Goal: Information Seeking & Learning: Learn about a topic

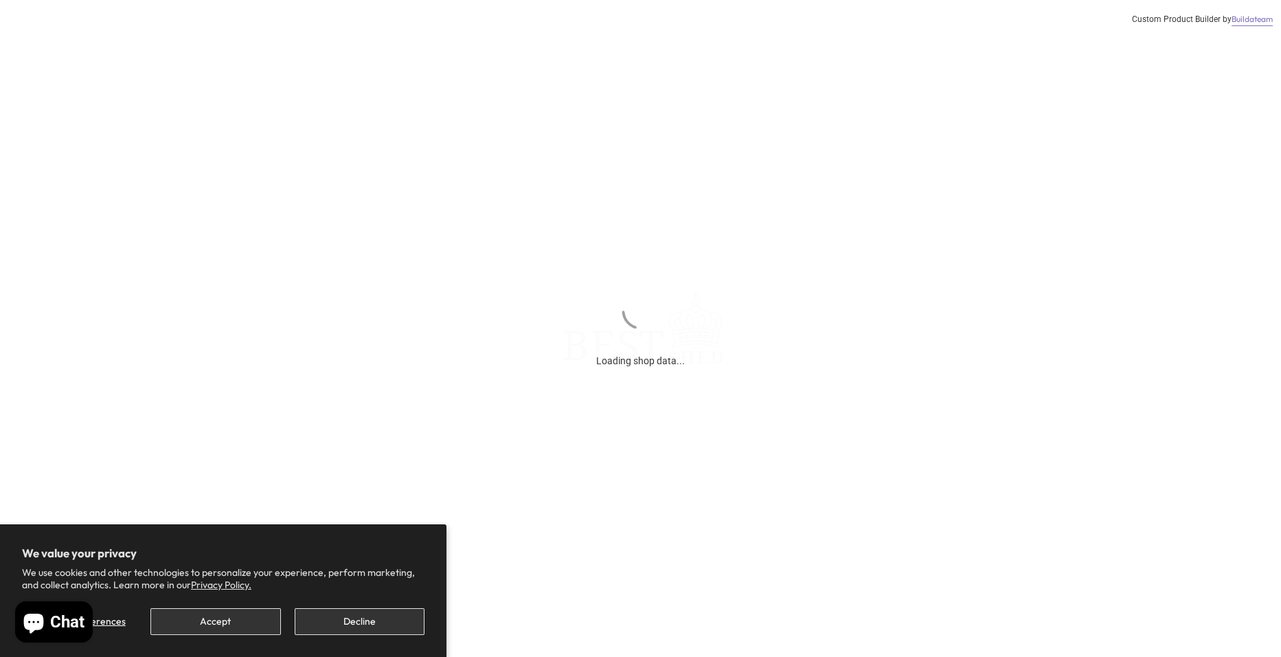
scroll to position [137, 0]
click at [225, 620] on button "Accept" at bounding box center [215, 621] width 130 height 27
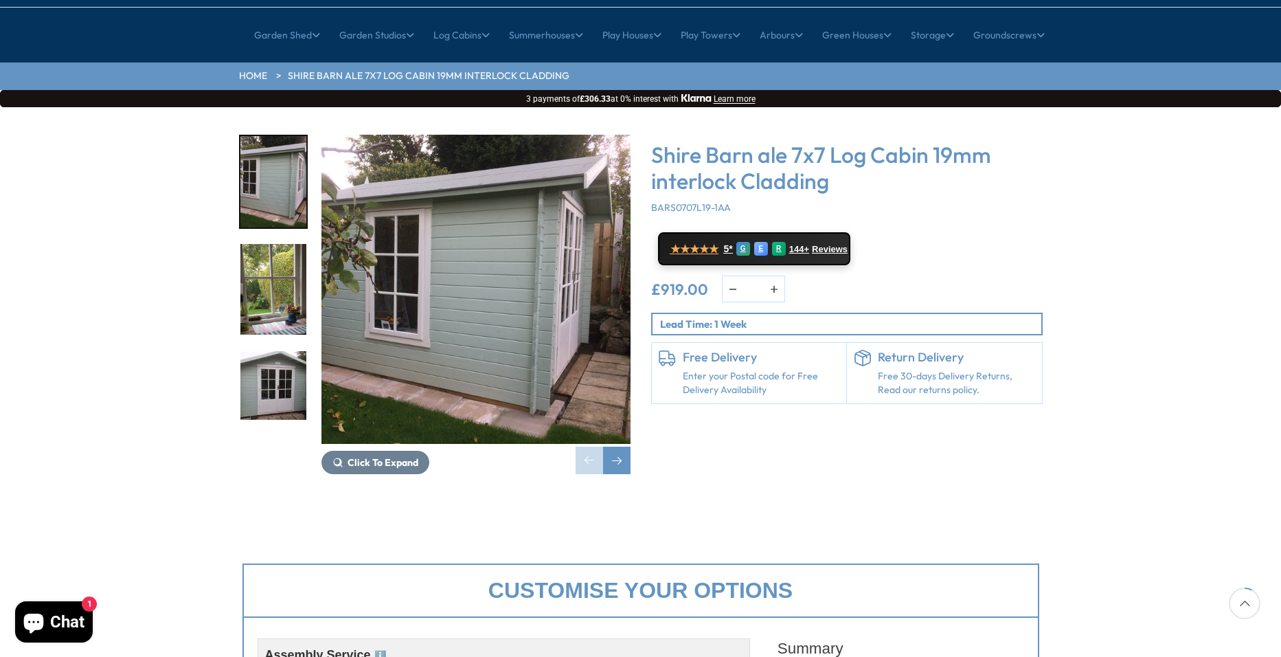
click at [251, 353] on img "3 / 11" at bounding box center [273, 396] width 66 height 91
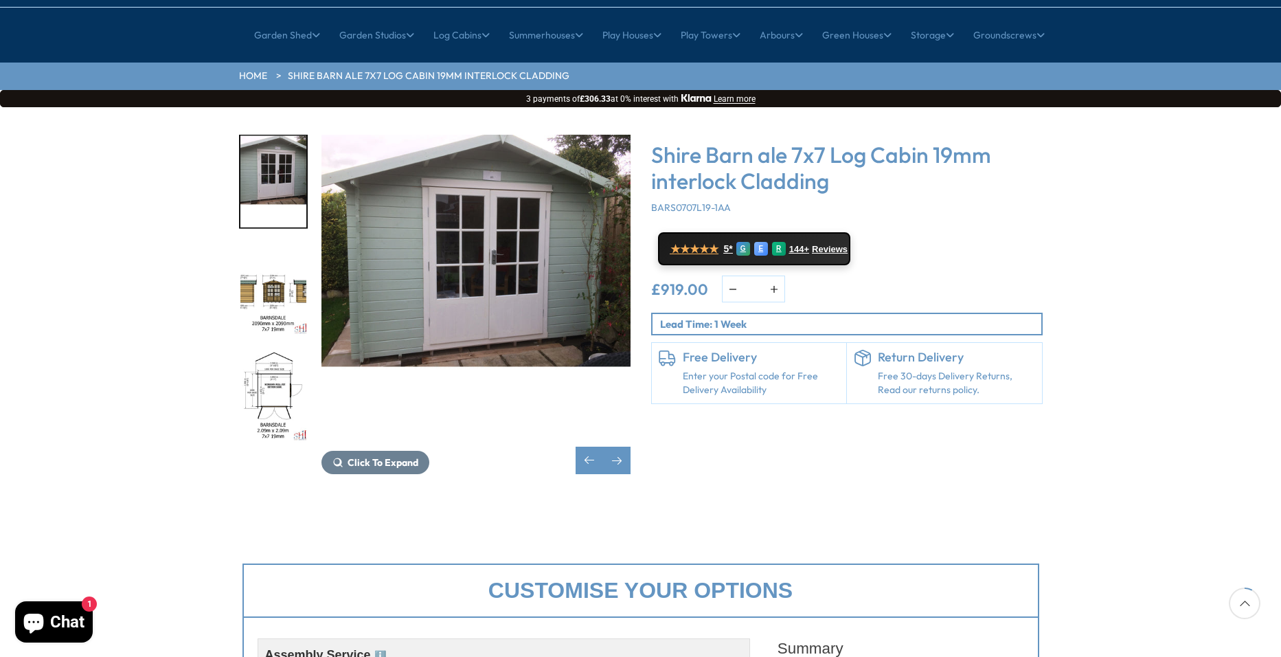
click at [269, 351] on img "5 / 11" at bounding box center [273, 396] width 66 height 91
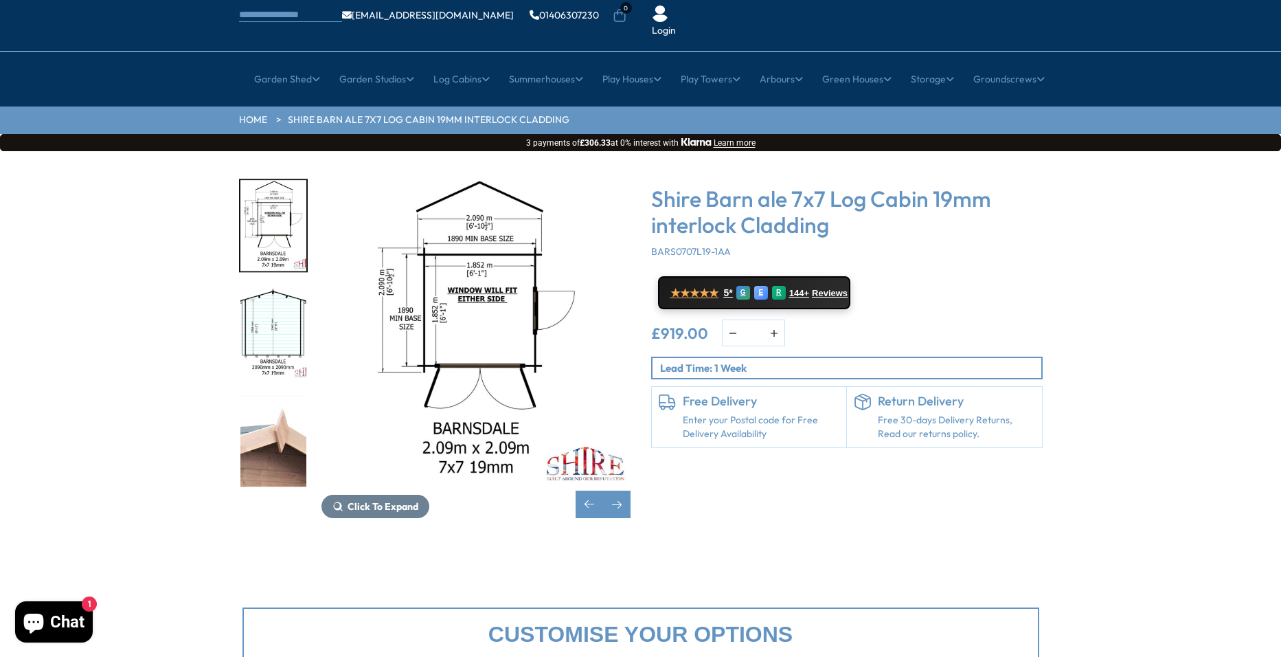
scroll to position [0, 0]
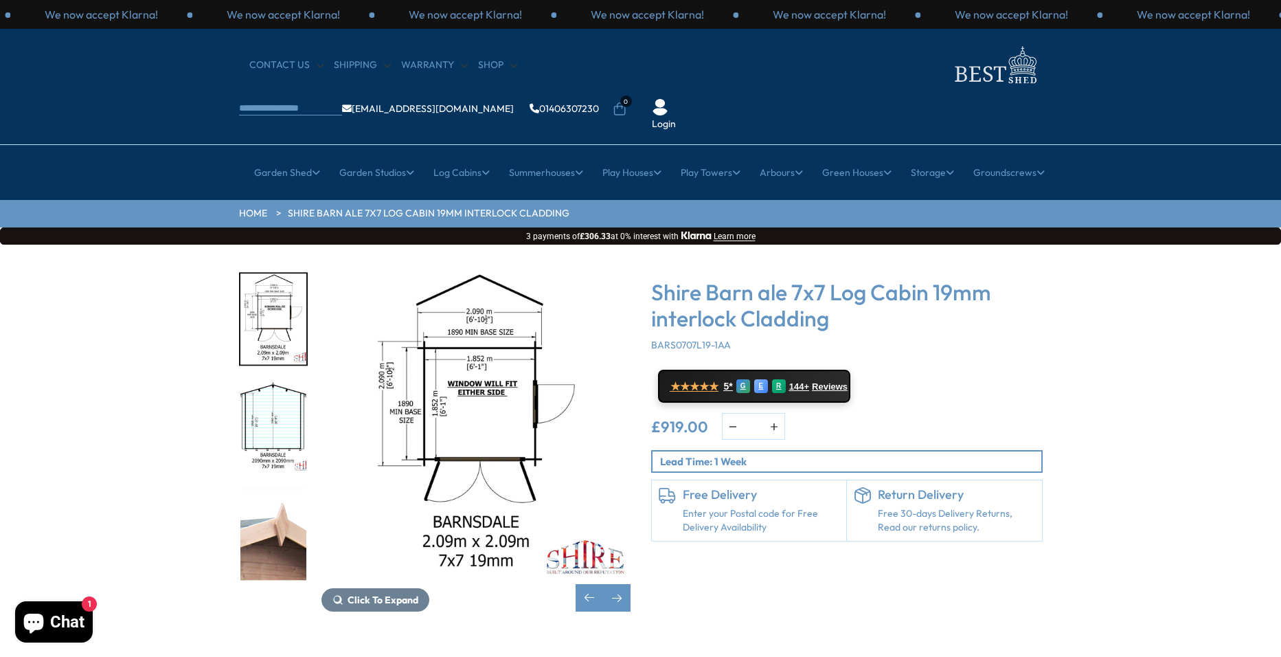
click at [268, 276] on img "5 / 11" at bounding box center [273, 318] width 66 height 91
click at [263, 396] on img "6 / 11" at bounding box center [273, 426] width 66 height 91
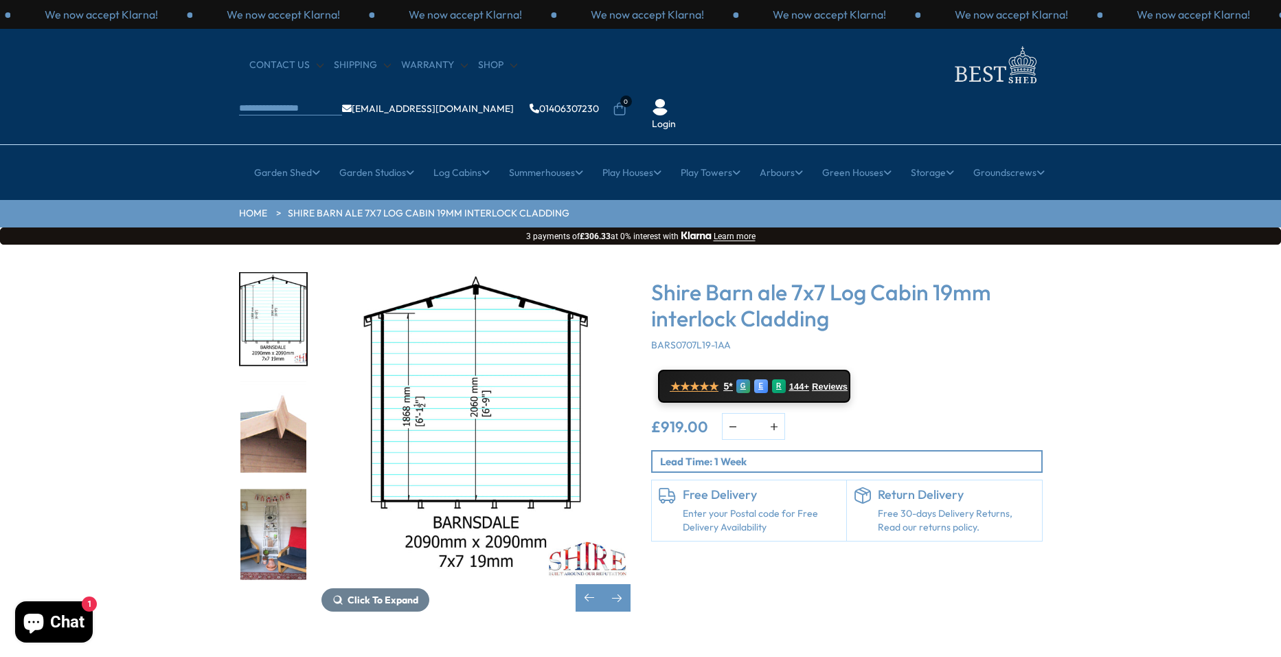
click at [280, 489] on img "8 / 11" at bounding box center [273, 533] width 66 height 91
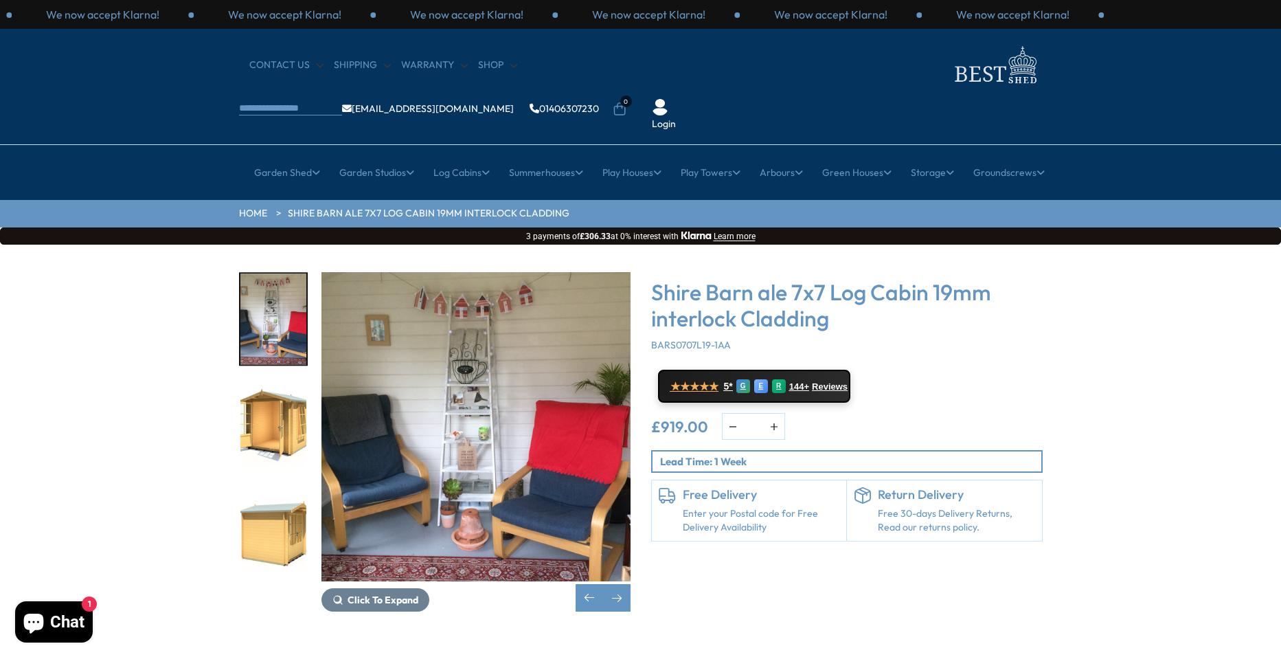
click at [293, 488] on img "10 / 11" at bounding box center [273, 533] width 66 height 91
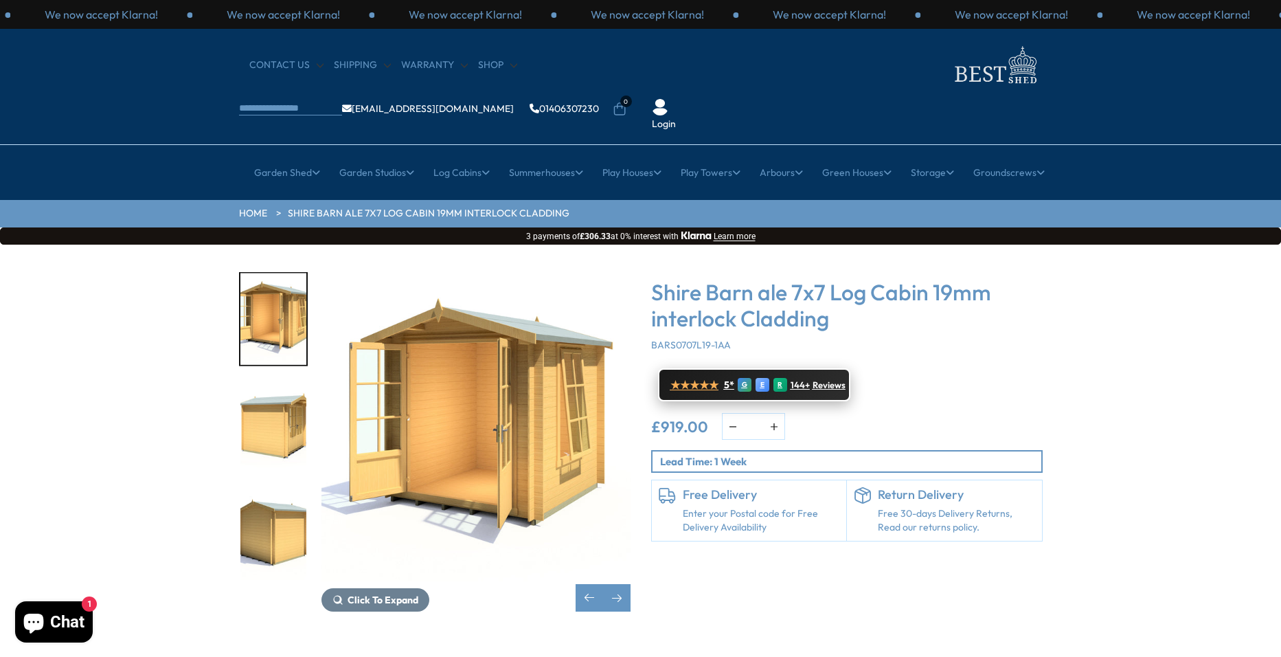
click at [813, 380] on span "Reviews" at bounding box center [829, 385] width 33 height 11
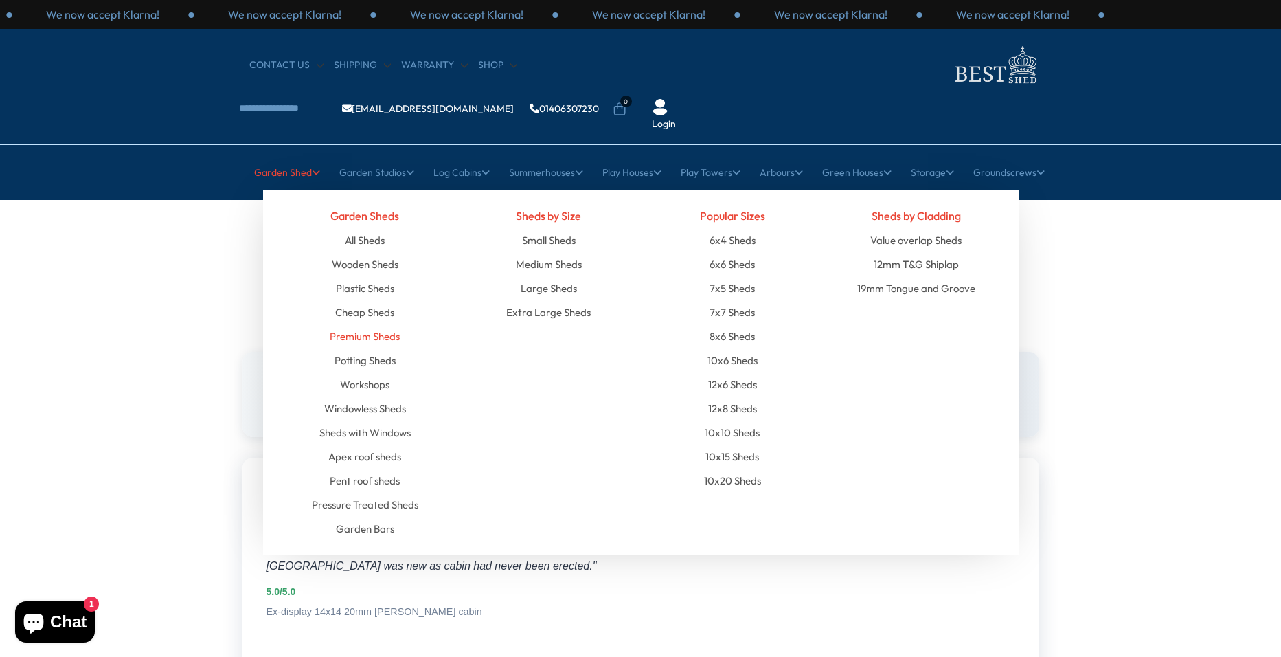
click at [386, 324] on link "Premium Sheds" at bounding box center [365, 336] width 70 height 24
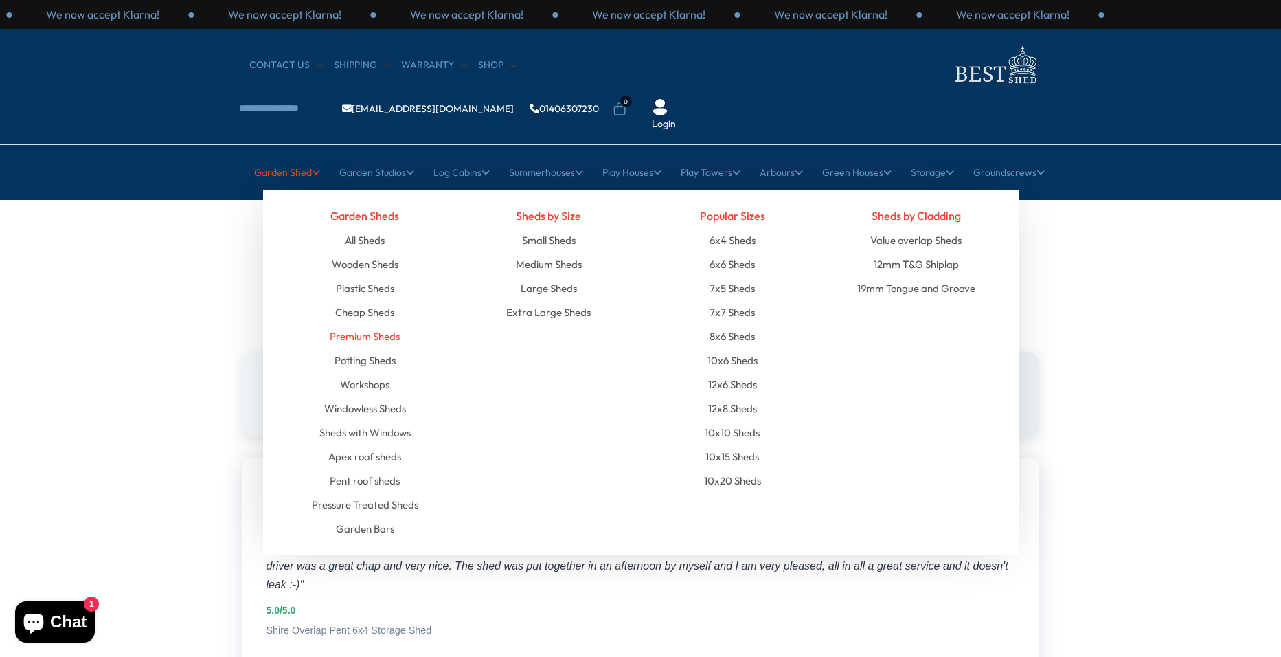
click at [387, 324] on link "Premium Sheds" at bounding box center [365, 336] width 70 height 24
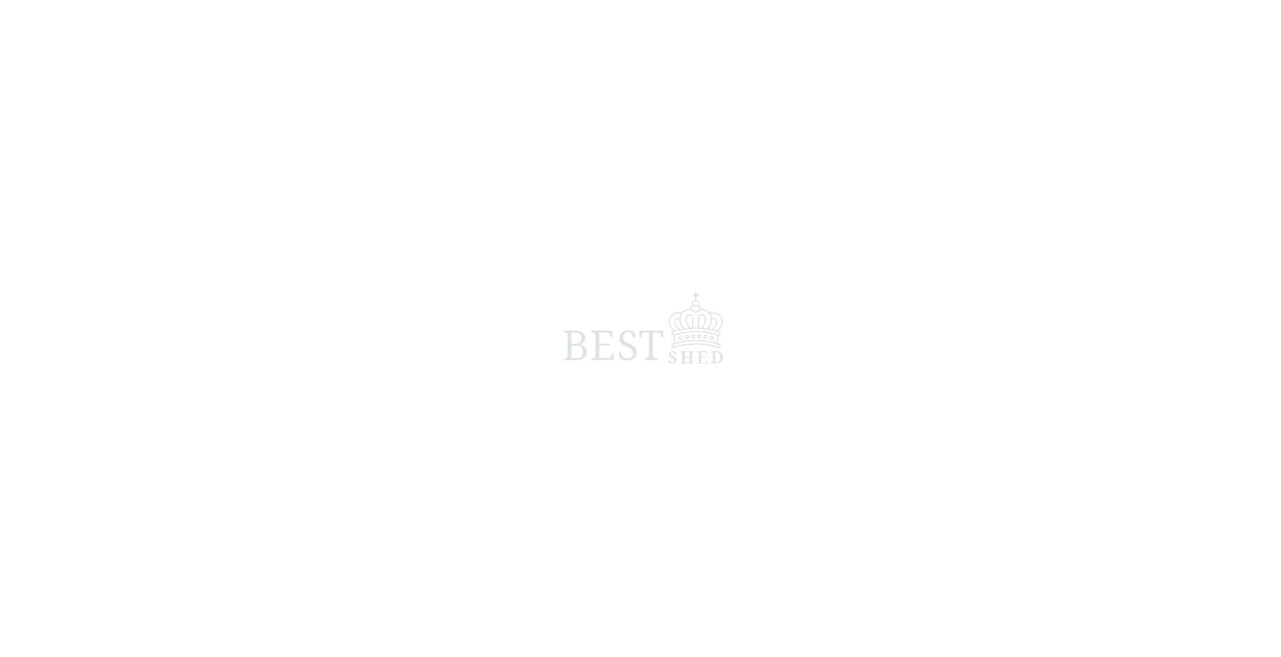
scroll to position [65, 0]
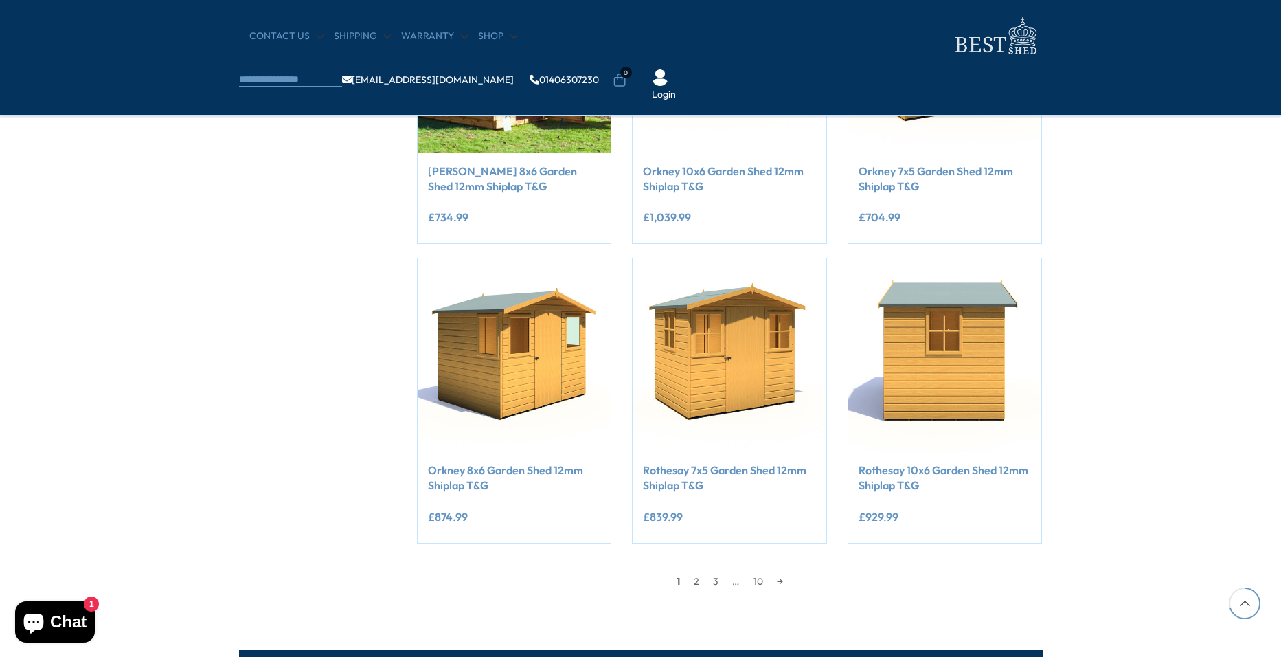
scroll to position [1030, 0]
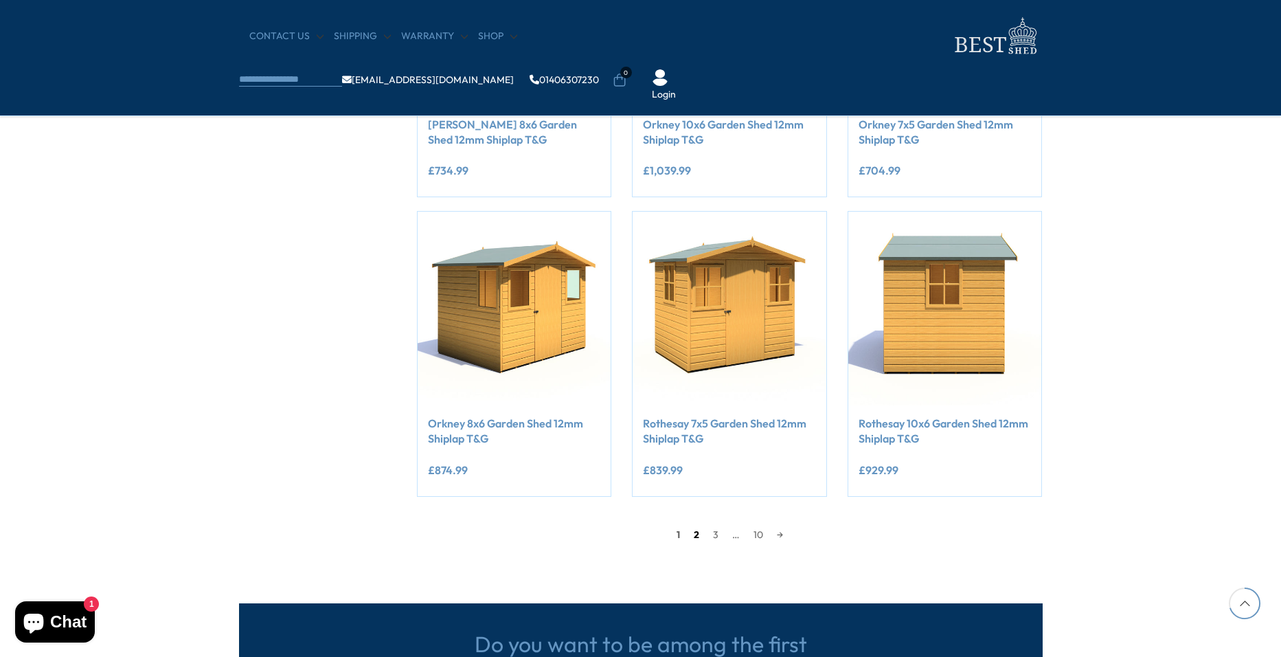
click at [701, 531] on link "2" at bounding box center [696, 534] width 19 height 21
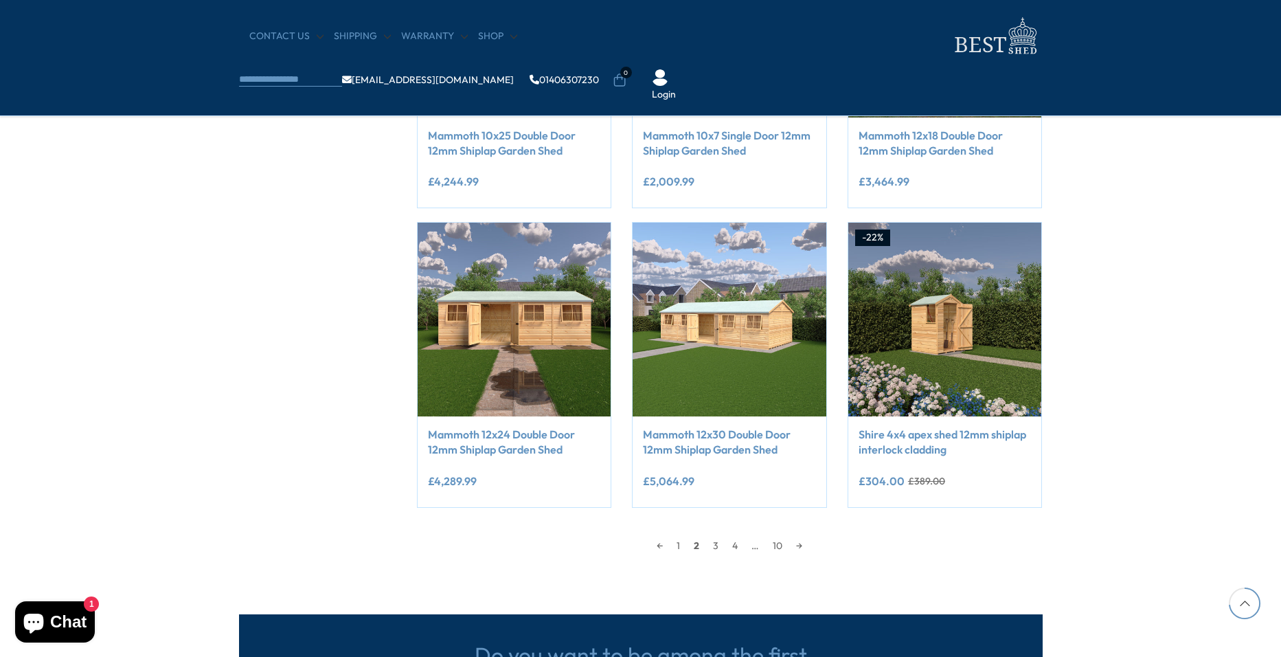
scroll to position [1086, 0]
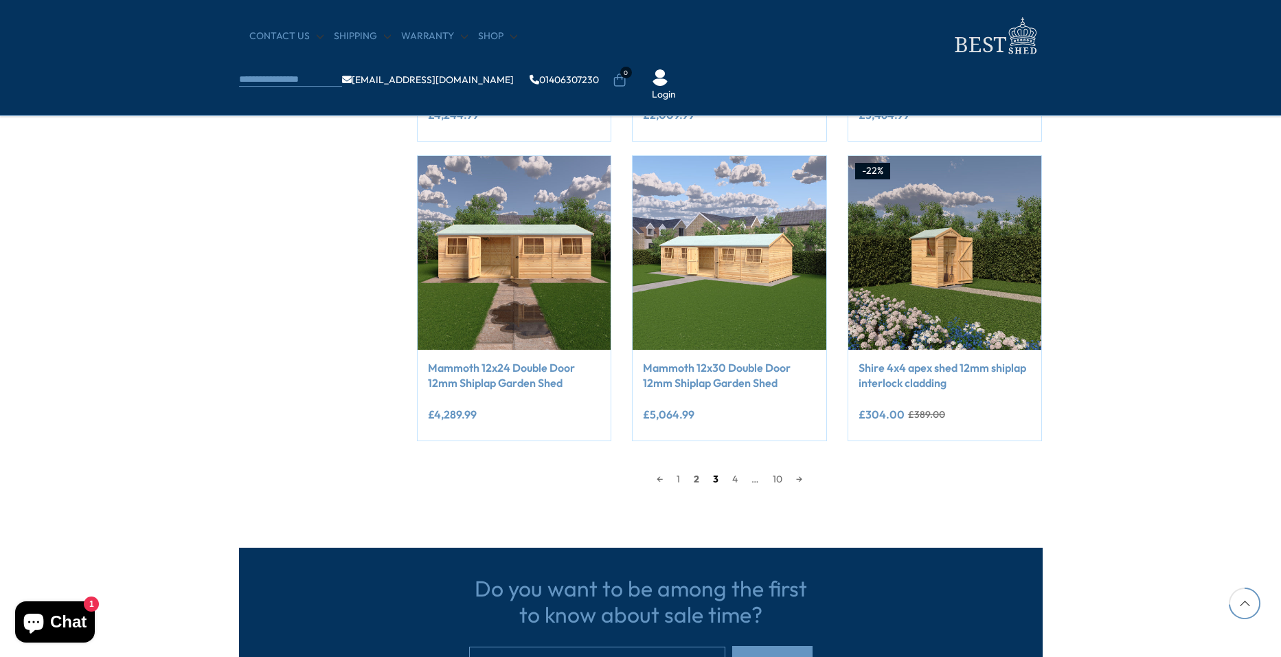
click at [719, 483] on link "3" at bounding box center [715, 479] width 19 height 21
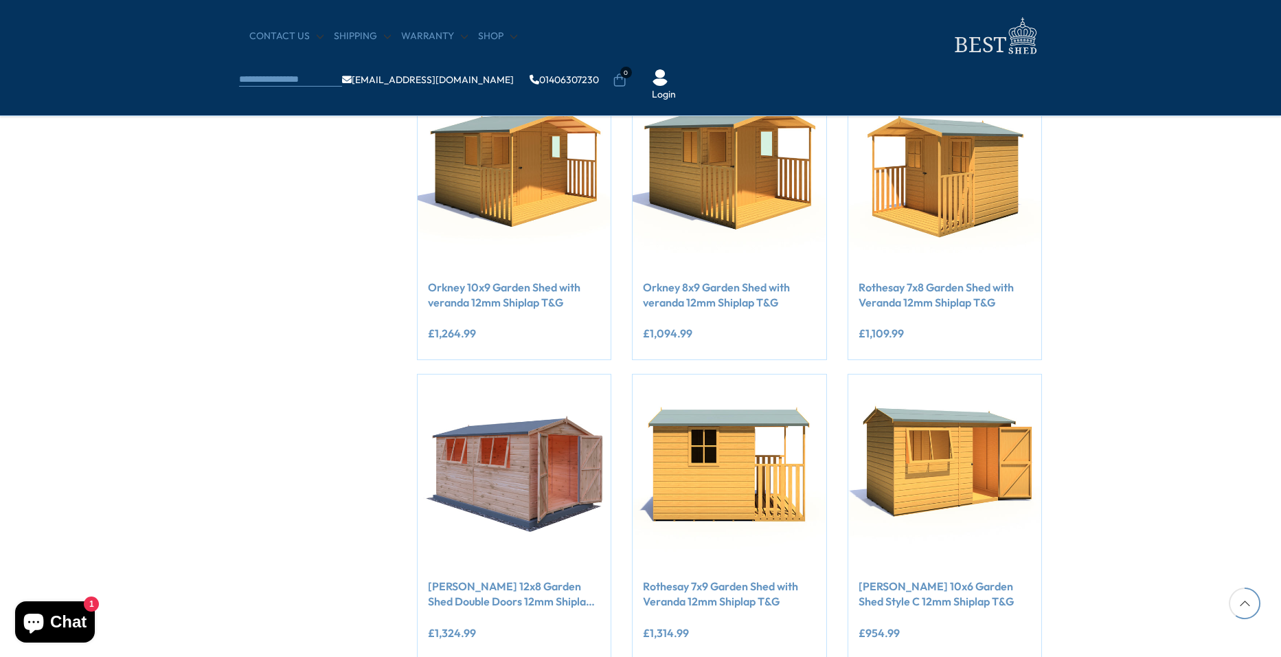
scroll to position [880, 0]
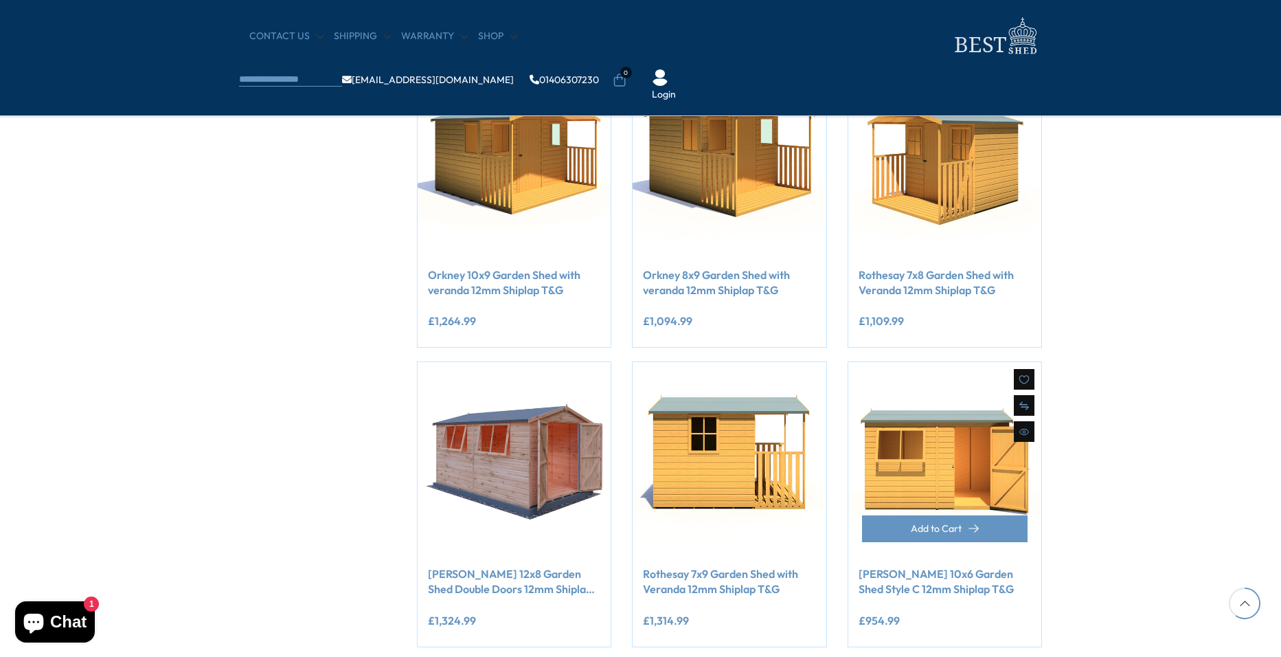
click at [963, 468] on img at bounding box center [945, 459] width 194 height 194
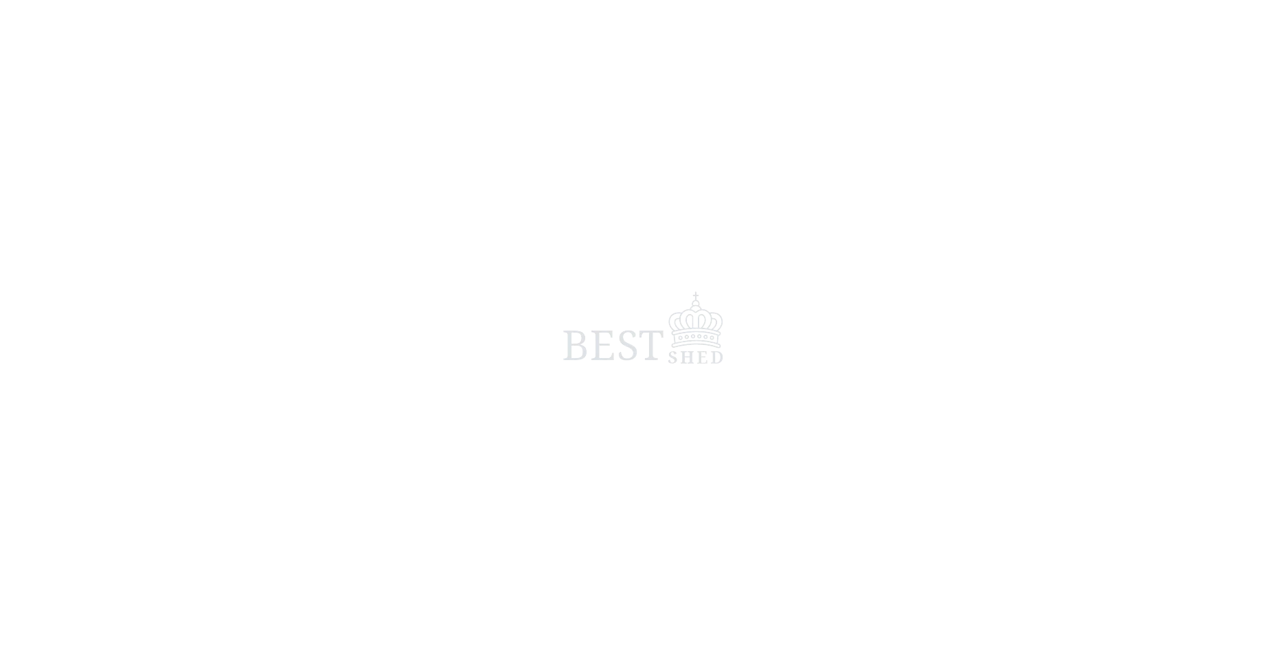
scroll to position [65, 0]
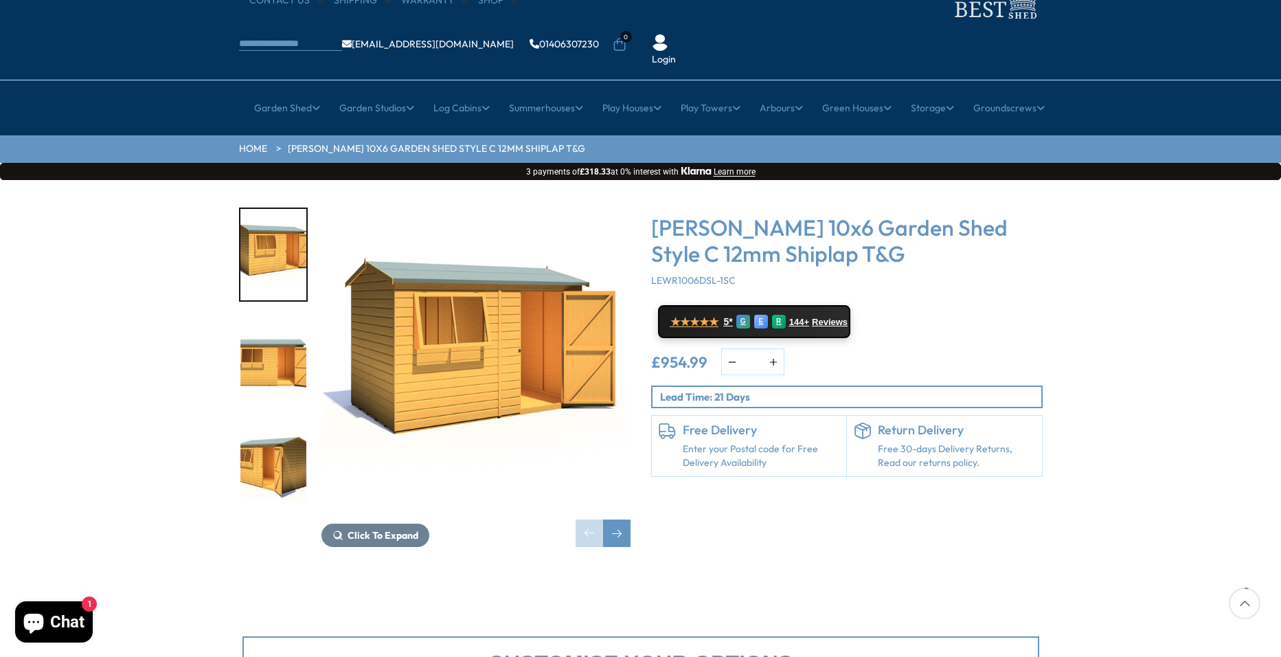
click at [269, 319] on img "2 / 10" at bounding box center [273, 362] width 66 height 91
